Goal: Information Seeking & Learning: Learn about a topic

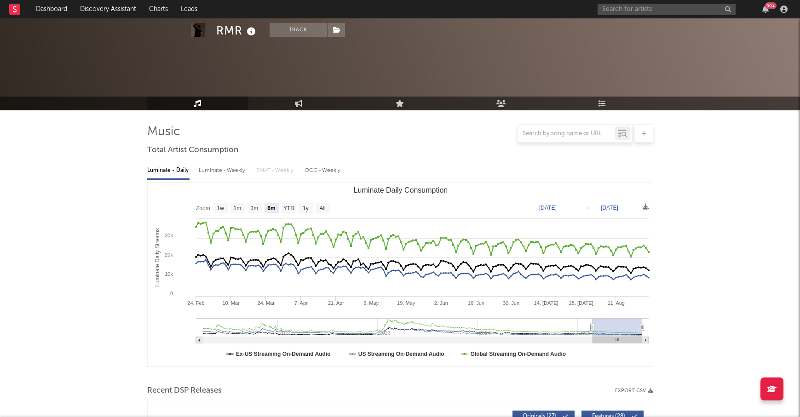
select select "6m"
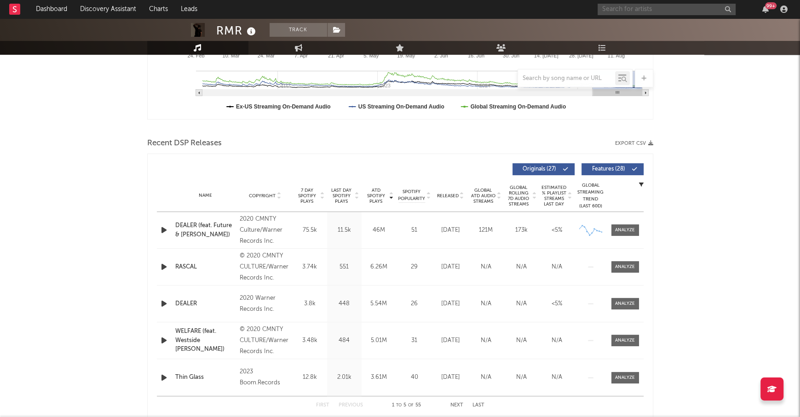
click at [623, 11] on input "text" at bounding box center [666, 9] width 138 height 11
click at [639, 11] on input "ninajirachi" at bounding box center [666, 9] width 138 height 11
type input "ninajirachi"
click at [664, 29] on div "Ninajirachi" at bounding box center [679, 27] width 101 height 11
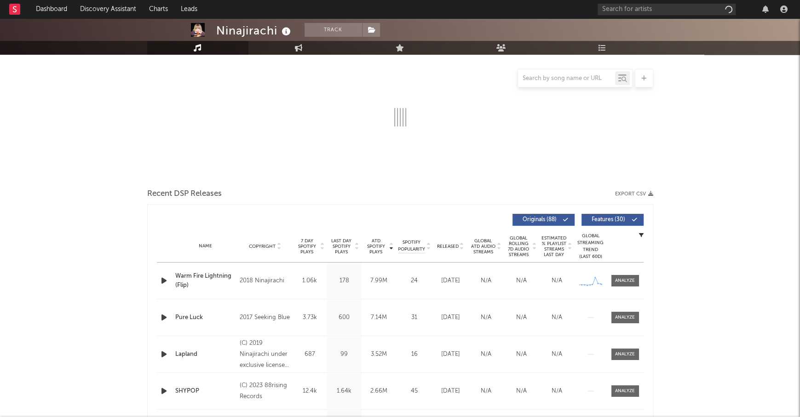
scroll to position [100, 0]
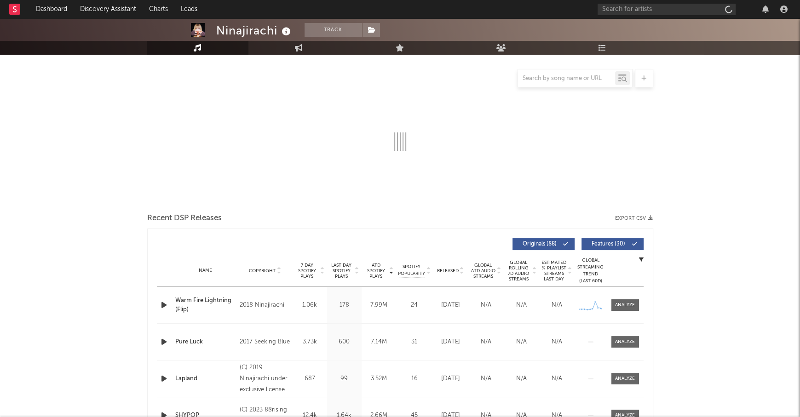
select select "6m"
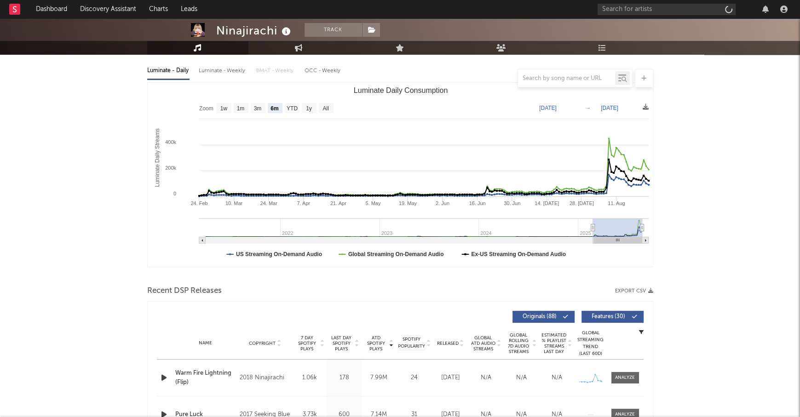
scroll to position [0, 0]
